Goal: Task Accomplishment & Management: Manage account settings

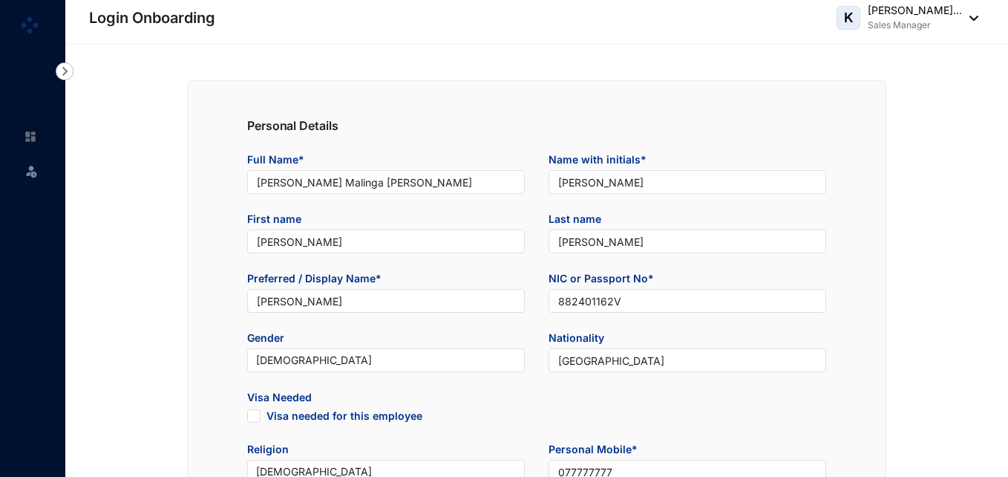
type input "[DATE]"
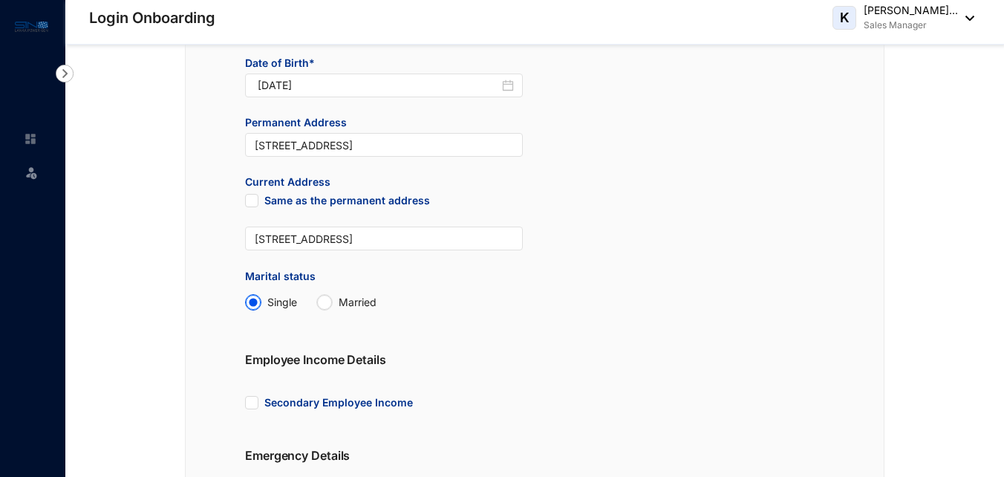
scroll to position [766, 0]
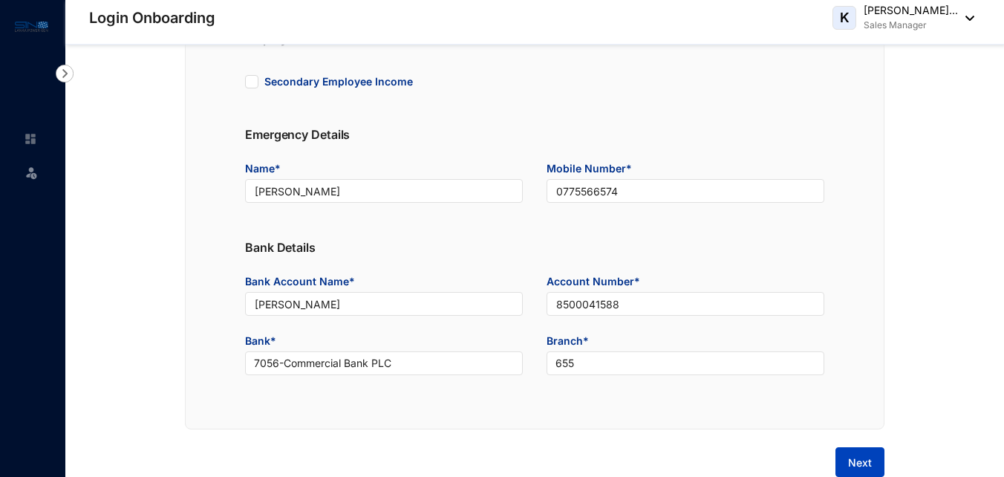
click at [851, 456] on span "Next" at bounding box center [860, 462] width 24 height 15
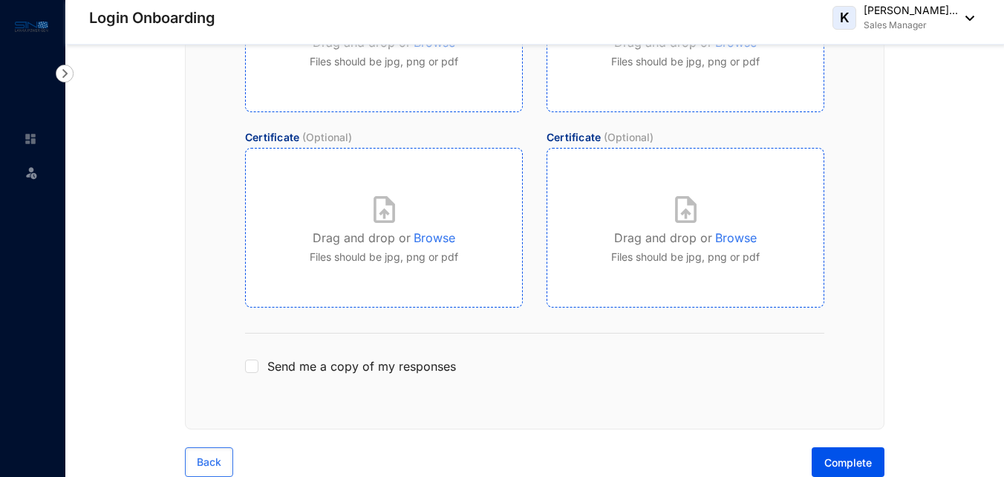
scroll to position [599, 0]
click at [258, 370] on div "Send me a copy of my responses" at bounding box center [534, 366] width 579 height 18
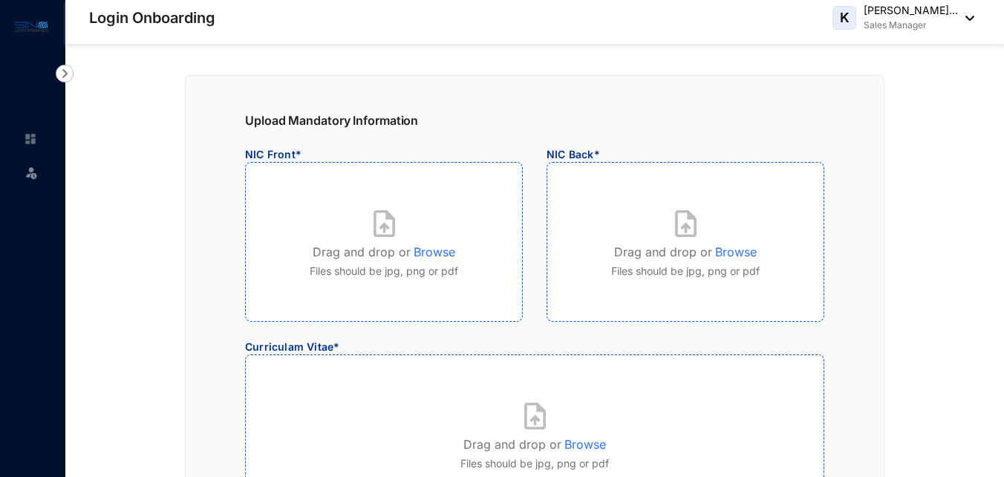
scroll to position [79, 0]
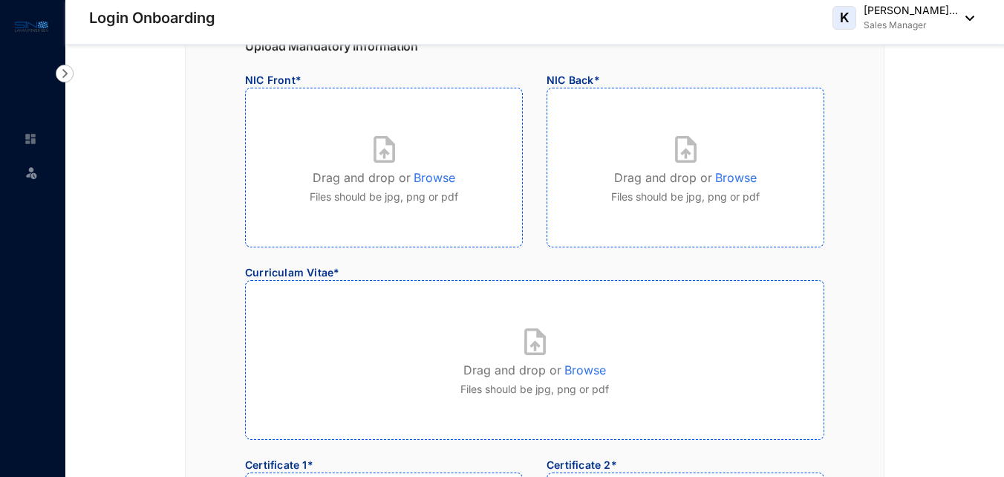
click at [27, 170] on img at bounding box center [31, 172] width 15 height 15
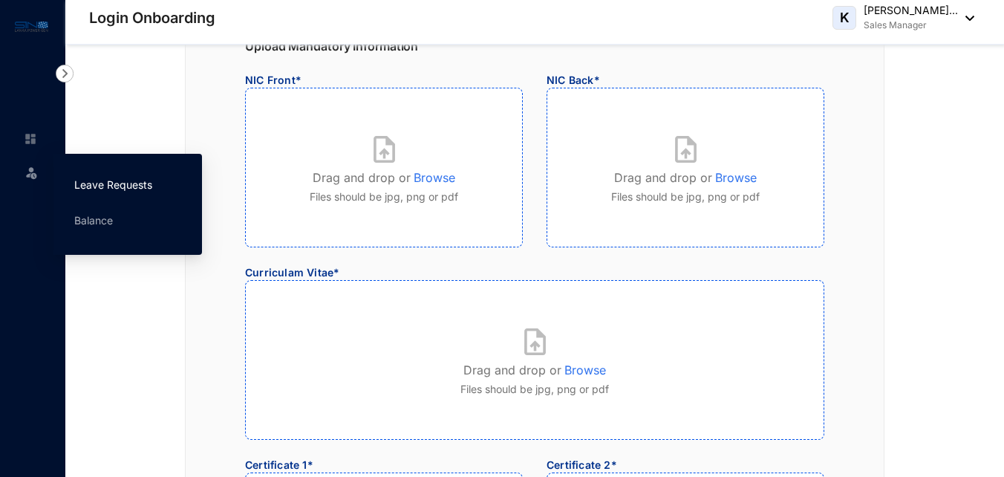
click at [97, 183] on link "Leave Requests" at bounding box center [113, 184] width 78 height 13
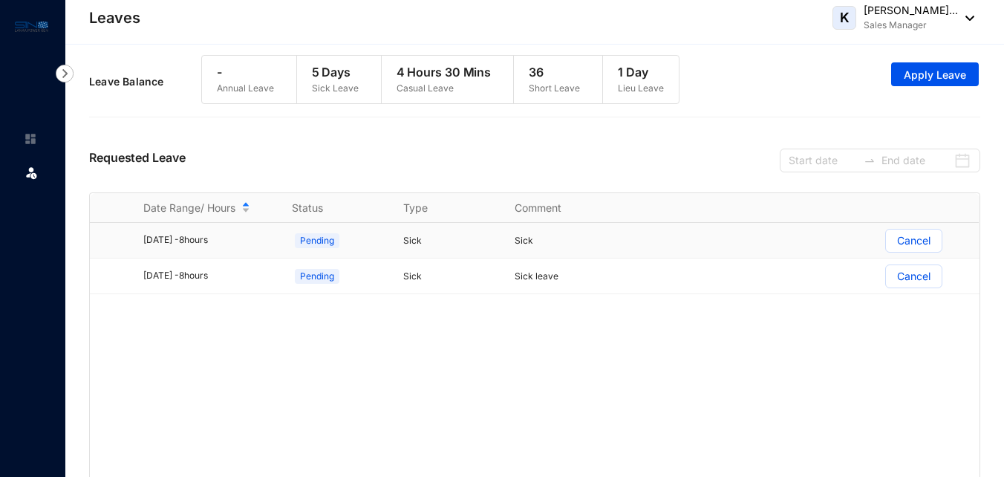
click at [917, 239] on p "Cancel" at bounding box center [913, 240] width 33 height 22
click at [886, 244] on input "Cancel" at bounding box center [886, 244] width 0 height 0
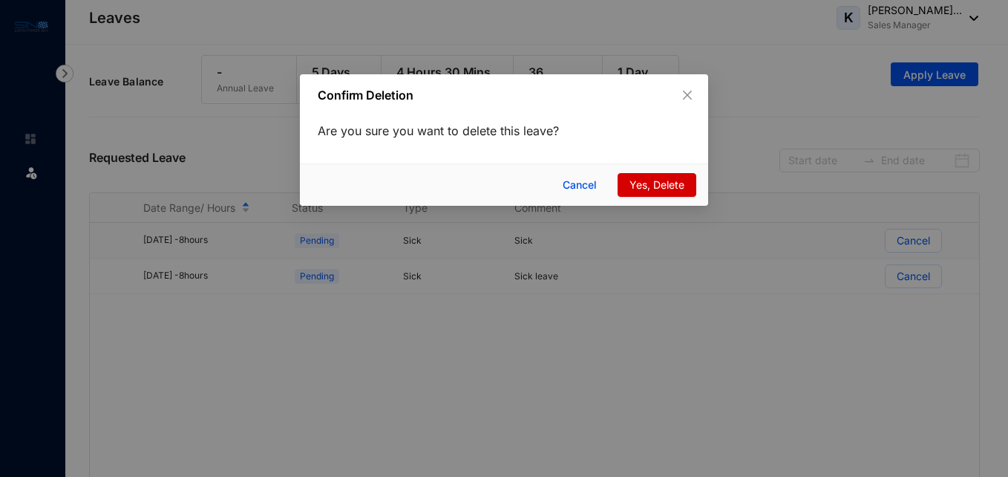
click at [649, 182] on span "Yes, Delete" at bounding box center [657, 185] width 55 height 16
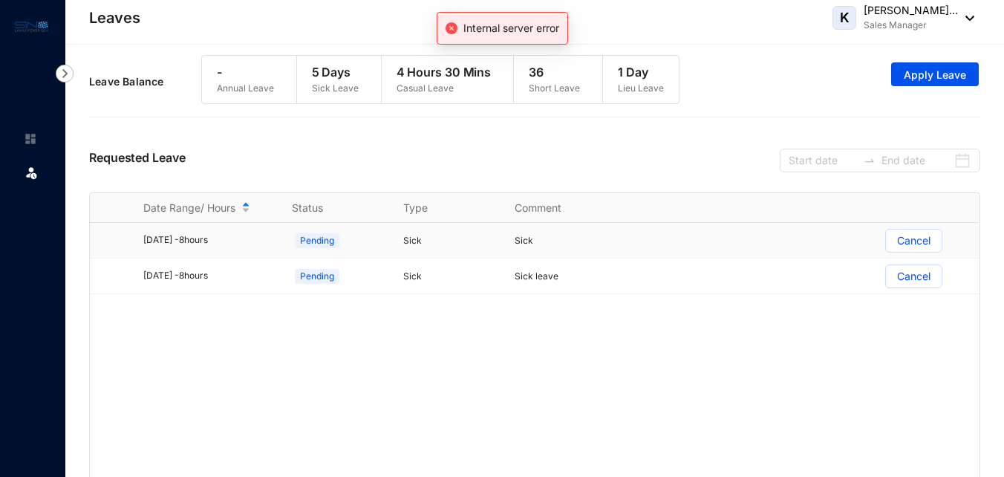
click at [903, 238] on p "Cancel" at bounding box center [913, 240] width 33 height 22
click at [886, 244] on input "Cancel" at bounding box center [886, 244] width 0 height 0
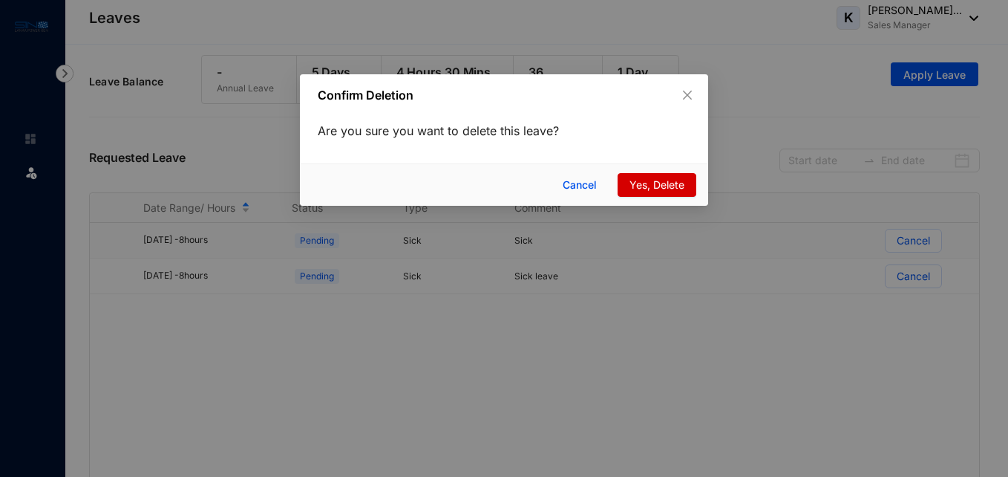
click at [670, 186] on span "Yes, Delete" at bounding box center [657, 185] width 55 height 16
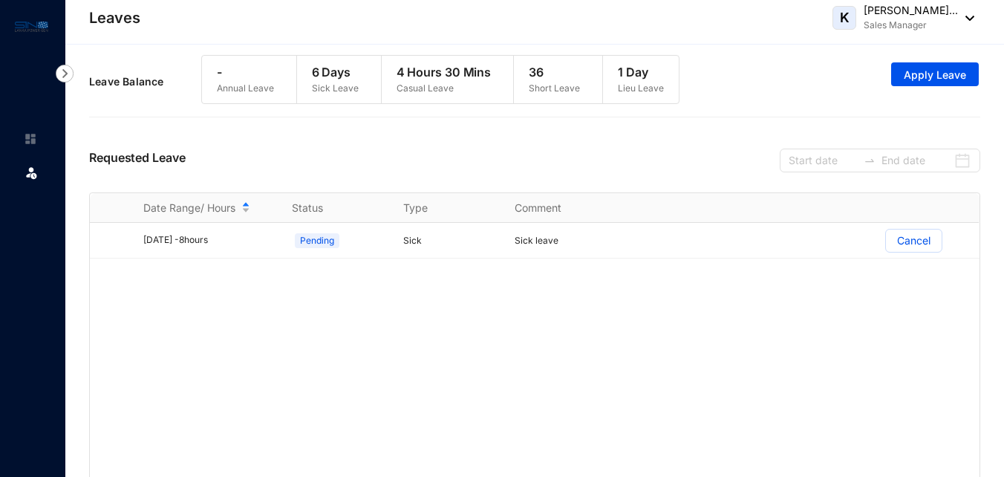
click at [74, 69] on div "Leave Request Leave Annual Leave Balance - Sick Leave Balance 6 Days Casual Lea…" at bounding box center [534, 274] width 938 height 458
click at [69, 69] on img at bounding box center [65, 74] width 18 height 18
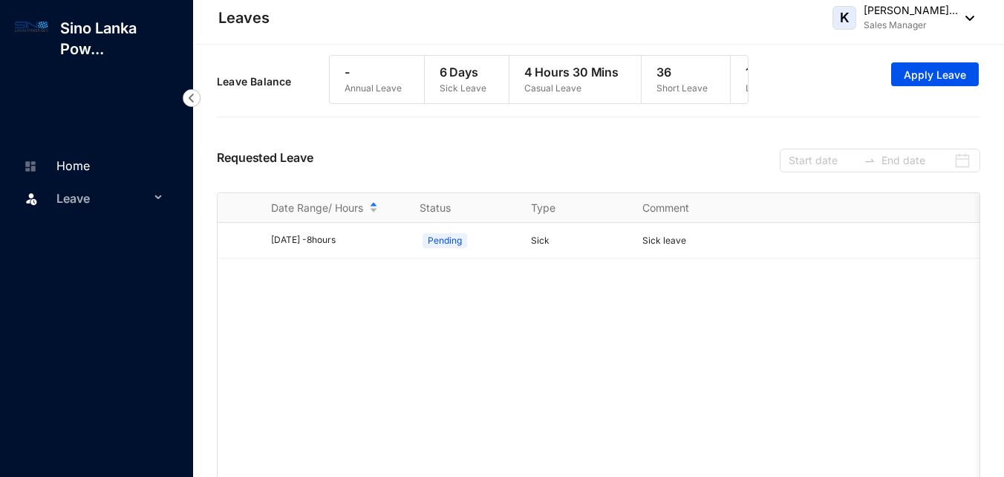
click at [62, 167] on link "Home" at bounding box center [54, 165] width 71 height 15
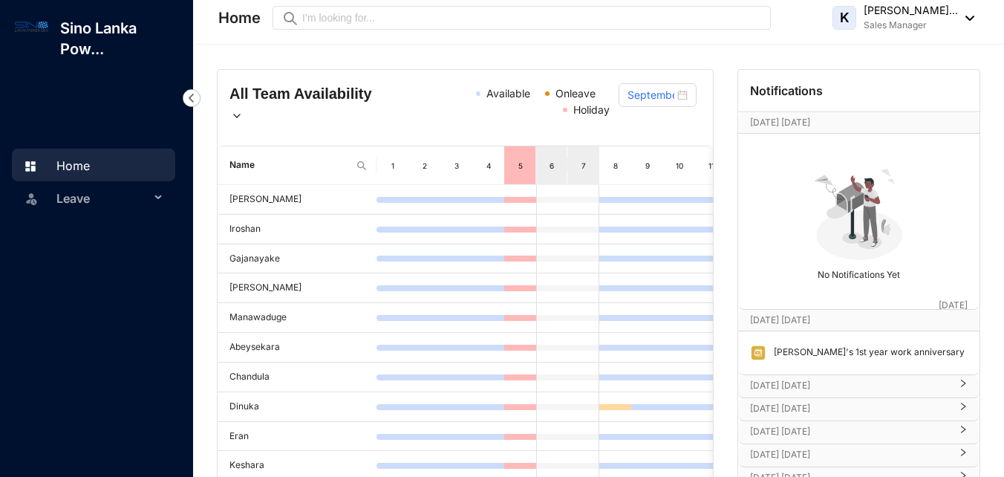
click at [869, 125] on p "Sep 8th Monday" at bounding box center [844, 122] width 189 height 15
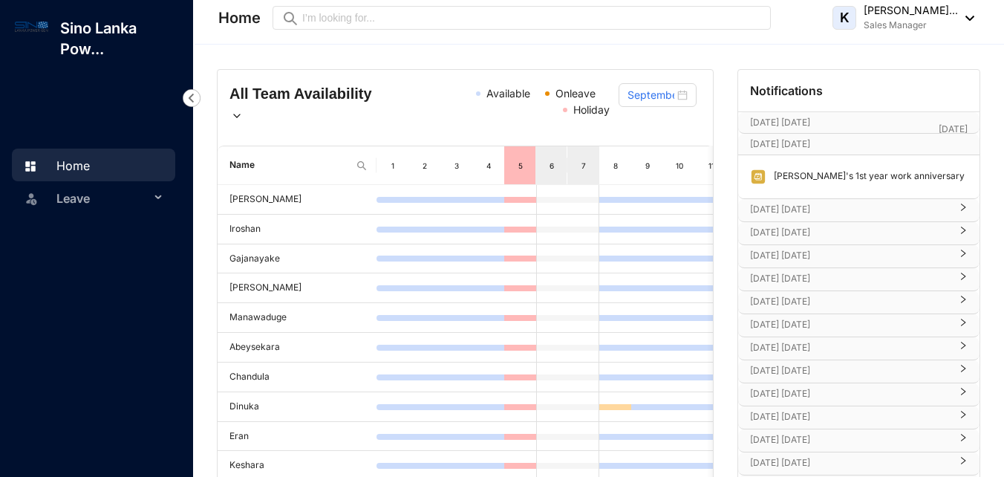
click at [840, 204] on p "Sep 11th Thursday" at bounding box center [850, 209] width 200 height 15
click at [834, 230] on p "Sep 18th Thursday" at bounding box center [850, 232] width 200 height 15
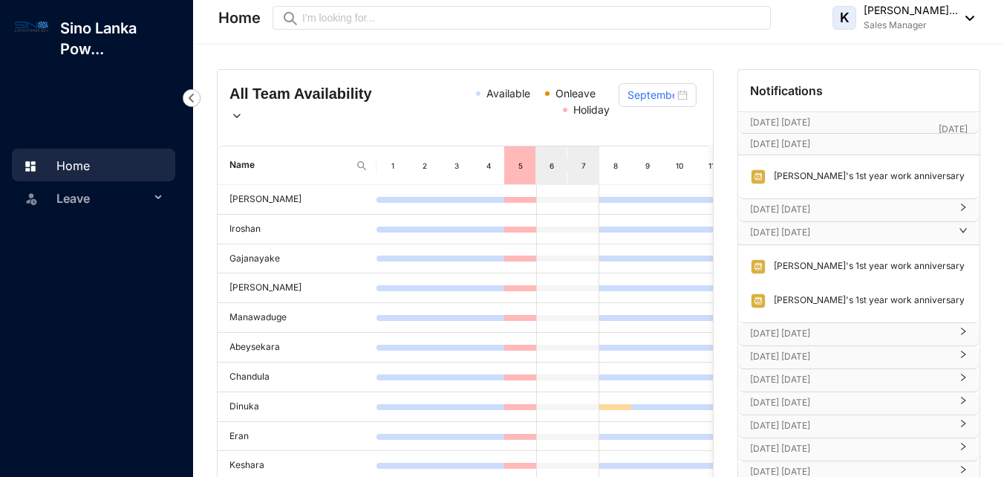
click at [834, 230] on p "Sep 18th Thursday" at bounding box center [850, 232] width 200 height 15
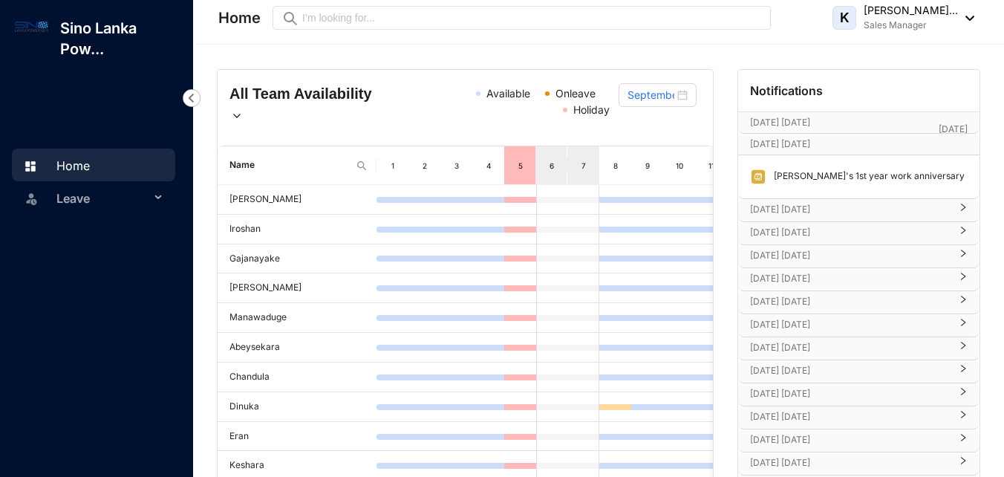
click at [831, 243] on div "Sep 18th Thursday" at bounding box center [858, 233] width 241 height 22
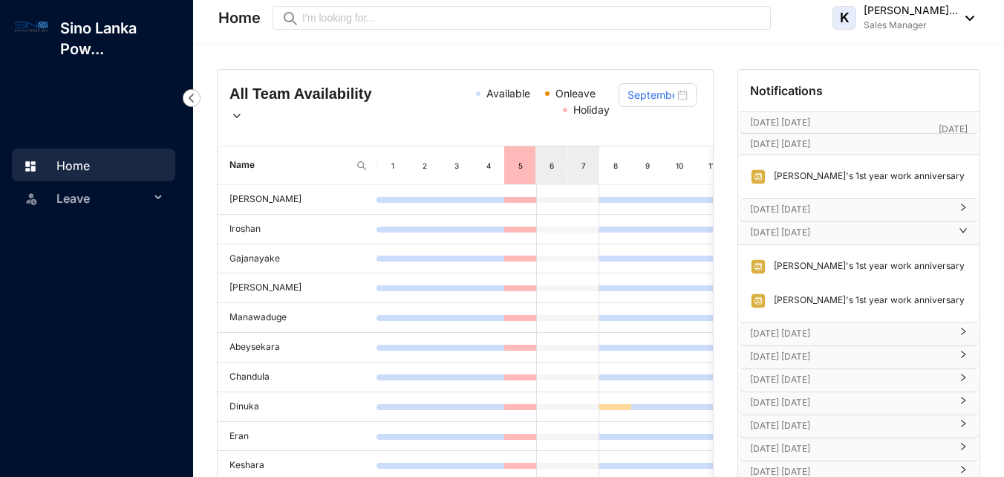
click at [831, 243] on div "Sep 18th Thursday" at bounding box center [858, 233] width 241 height 22
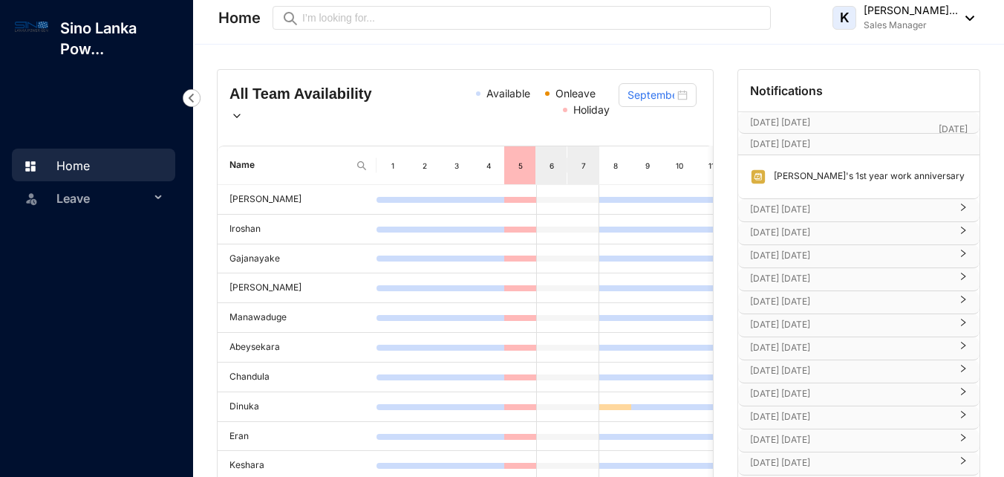
click at [831, 265] on div "Sep 20th Saturday" at bounding box center [858, 256] width 241 height 22
click at [831, 259] on p "Sep 20th Saturday" at bounding box center [850, 255] width 200 height 15
click at [830, 275] on p "Sep 21st Sunday" at bounding box center [850, 278] width 200 height 15
